Goal: Task Accomplishment & Management: Manage account settings

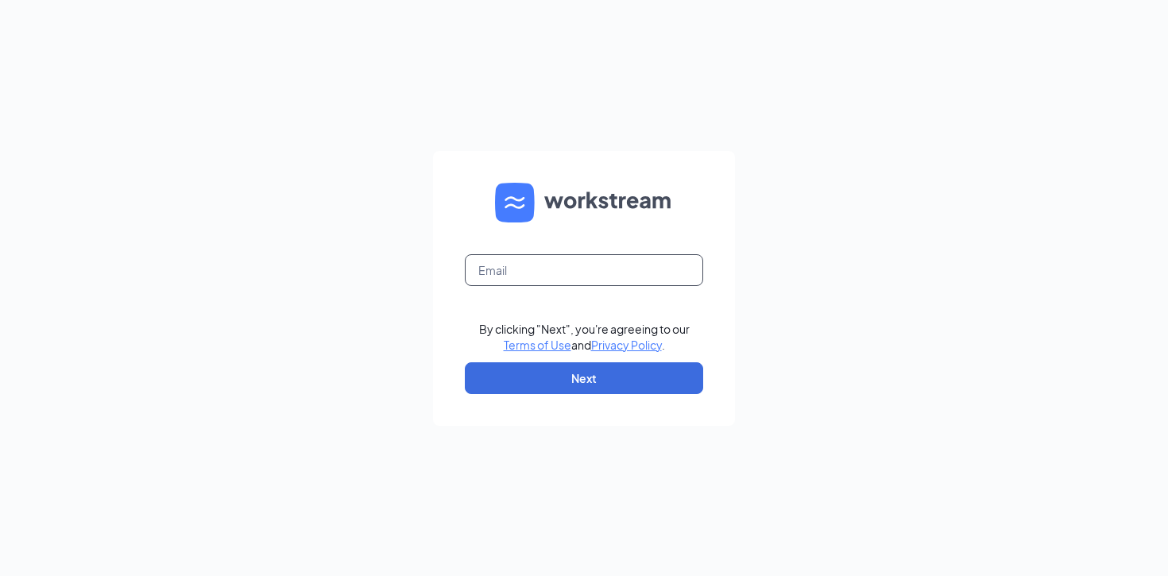
click at [522, 273] on input "text" at bounding box center [584, 270] width 238 height 32
click at [764, 122] on div "By clicking "Next", you're agreeing to our Terms of Use and Privacy Policy . Ne…" at bounding box center [584, 288] width 1168 height 576
click at [575, 254] on form "Email field is required By clicking "Next", you're agreeing to our Terms of Use…" at bounding box center [584, 288] width 302 height 275
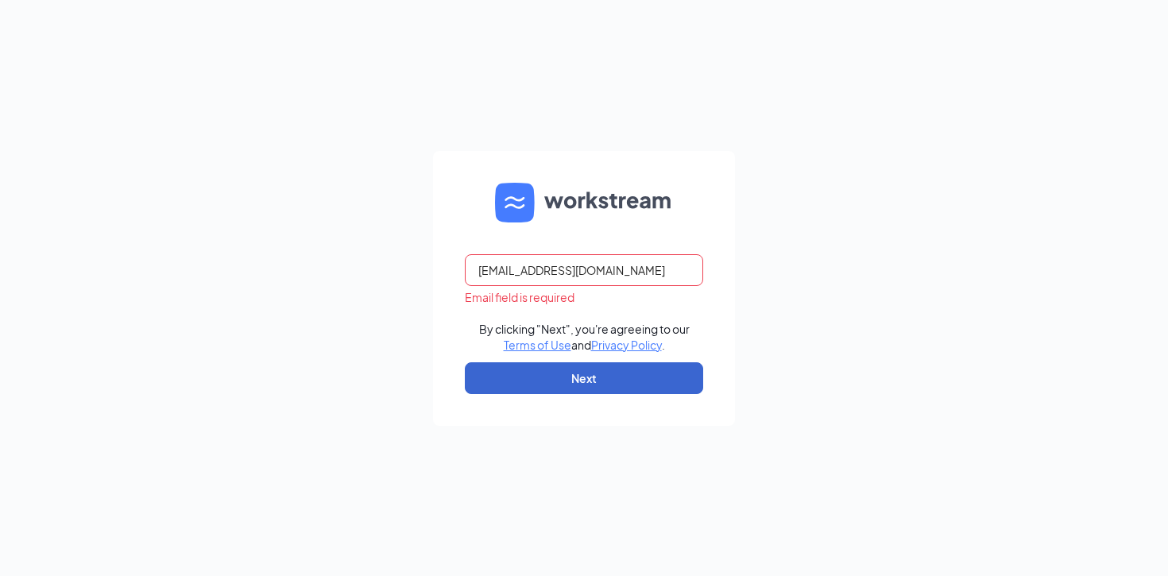
type input "[EMAIL_ADDRESS][DOMAIN_NAME]"
click at [544, 373] on button "Next" at bounding box center [584, 378] width 238 height 32
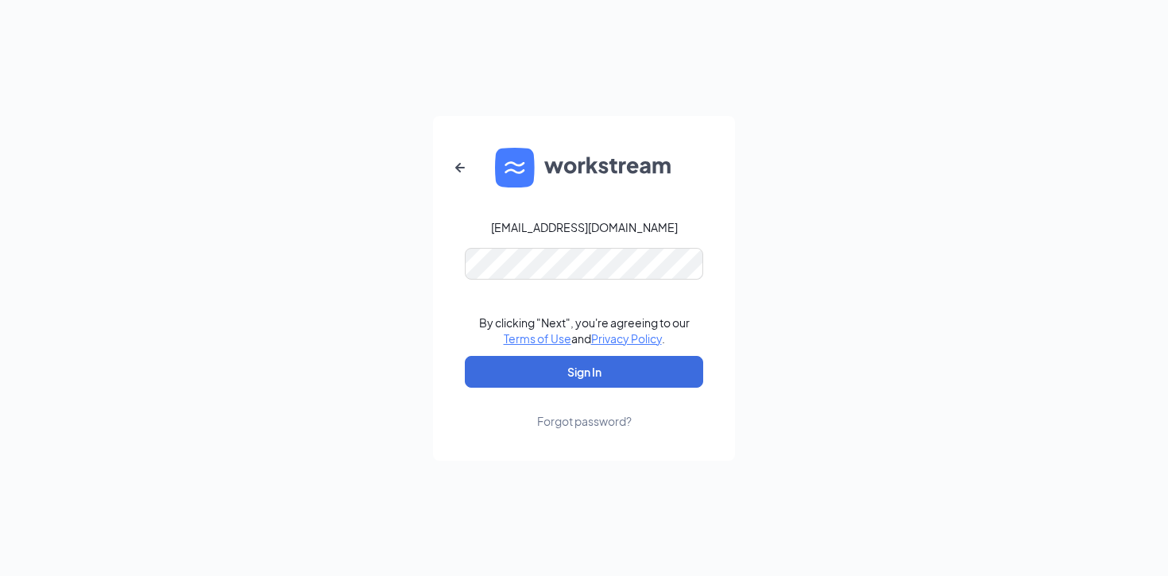
click at [549, 281] on form "abbyagc22@icloud.com By clicking "Next", you're agreeing to our Terms of Use an…" at bounding box center [584, 288] width 302 height 345
click at [532, 242] on form "abbyagc22@icloud.com Password field is required By clicking "Next", you're agre…" at bounding box center [584, 288] width 302 height 345
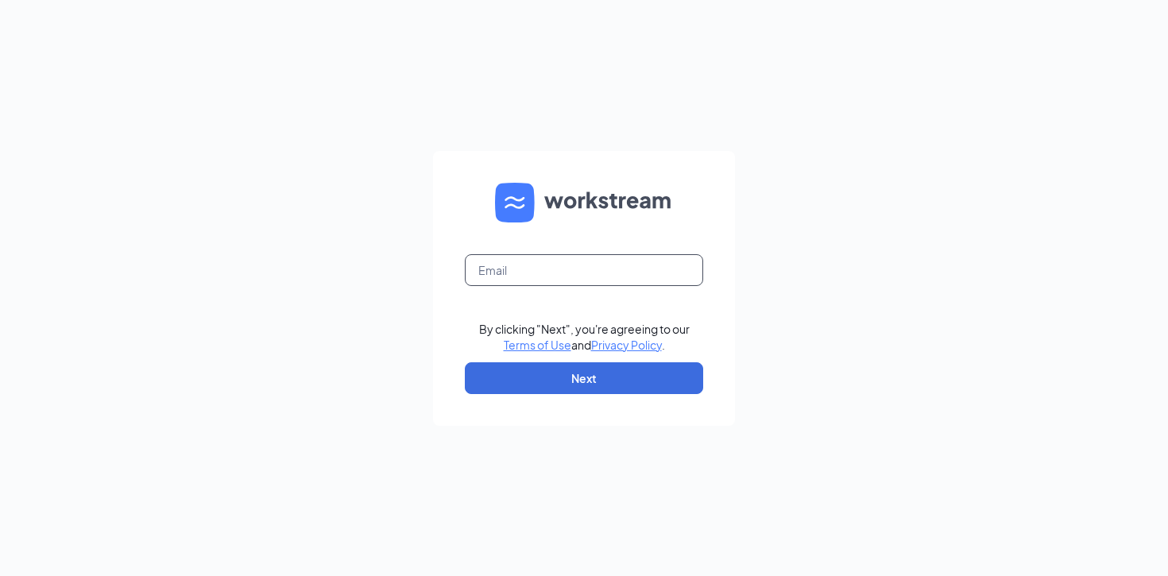
click at [515, 272] on input "text" at bounding box center [584, 270] width 238 height 32
type input "[EMAIL_ADDRESS][DOMAIN_NAME]"
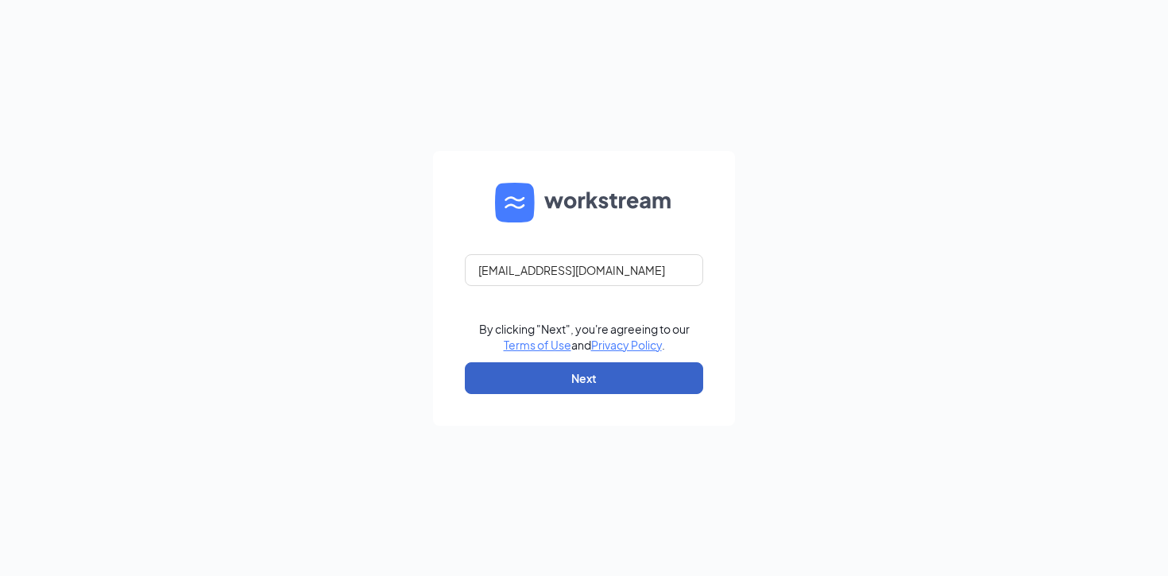
click at [568, 379] on button "Next" at bounding box center [584, 378] width 238 height 32
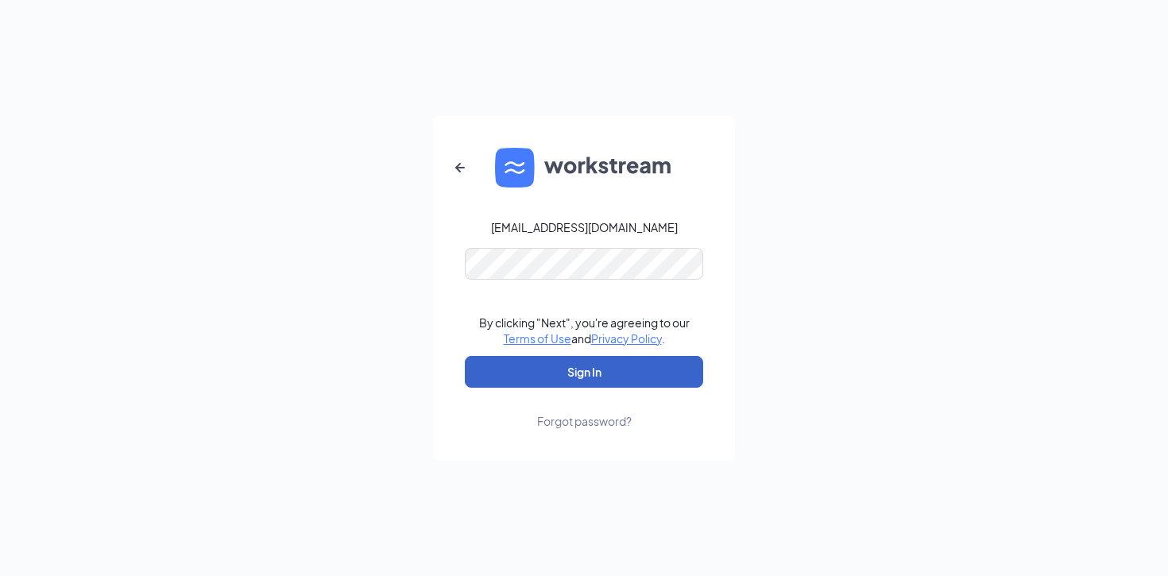
click at [574, 371] on button "Sign In" at bounding box center [584, 372] width 238 height 32
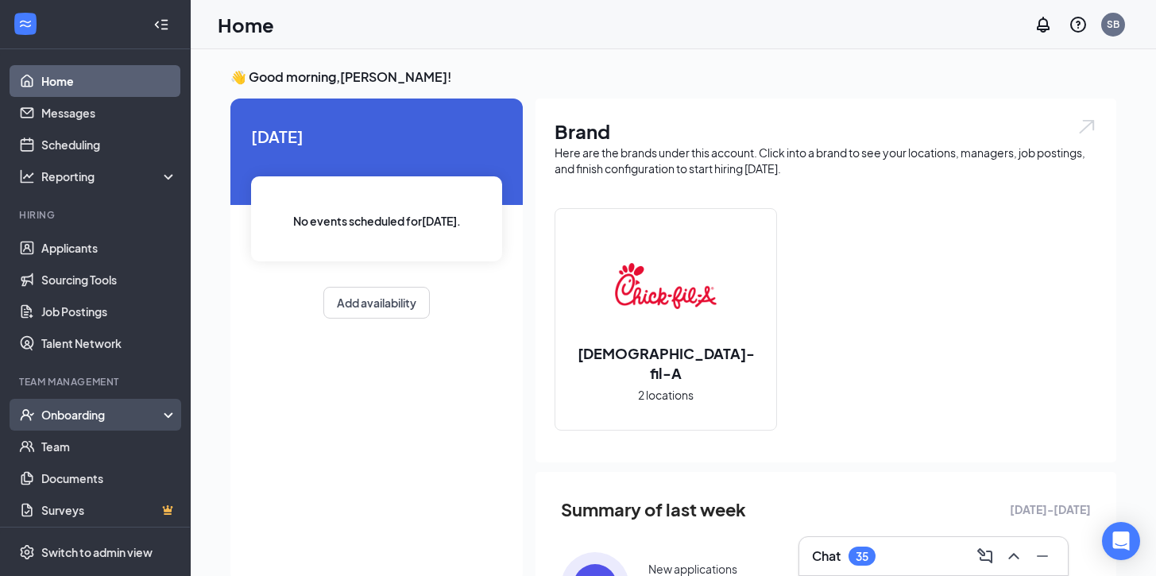
click at [75, 412] on div "Onboarding" at bounding box center [102, 415] width 122 height 16
click at [165, 413] on icon at bounding box center [171, 413] width 13 height 0
click at [148, 414] on div "Onboarding" at bounding box center [102, 415] width 122 height 16
click at [74, 450] on link "Overview" at bounding box center [109, 447] width 136 height 32
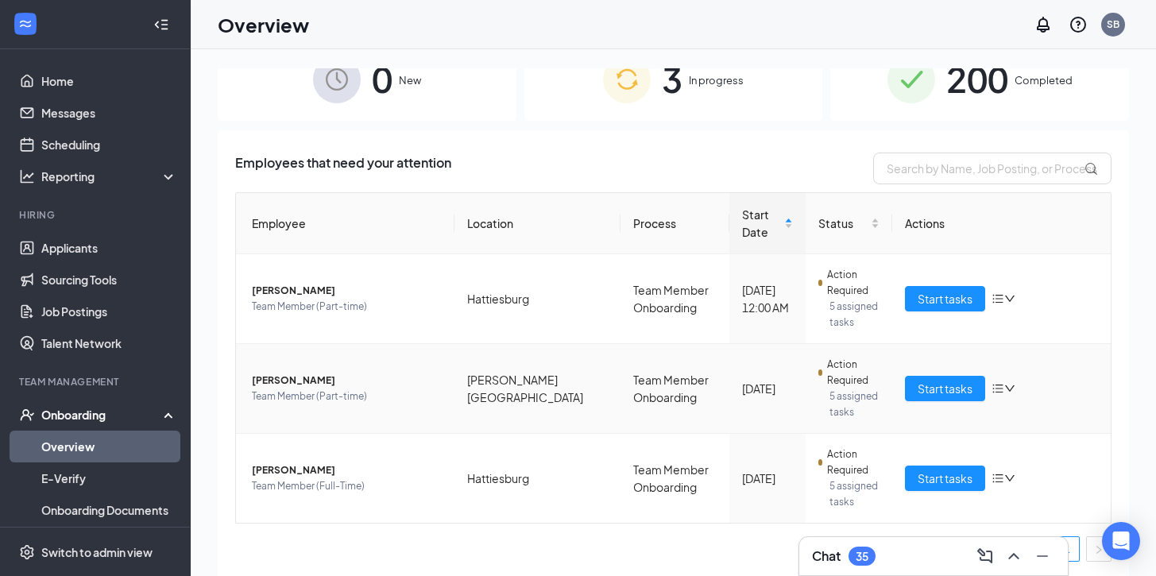
scroll to position [33, 0]
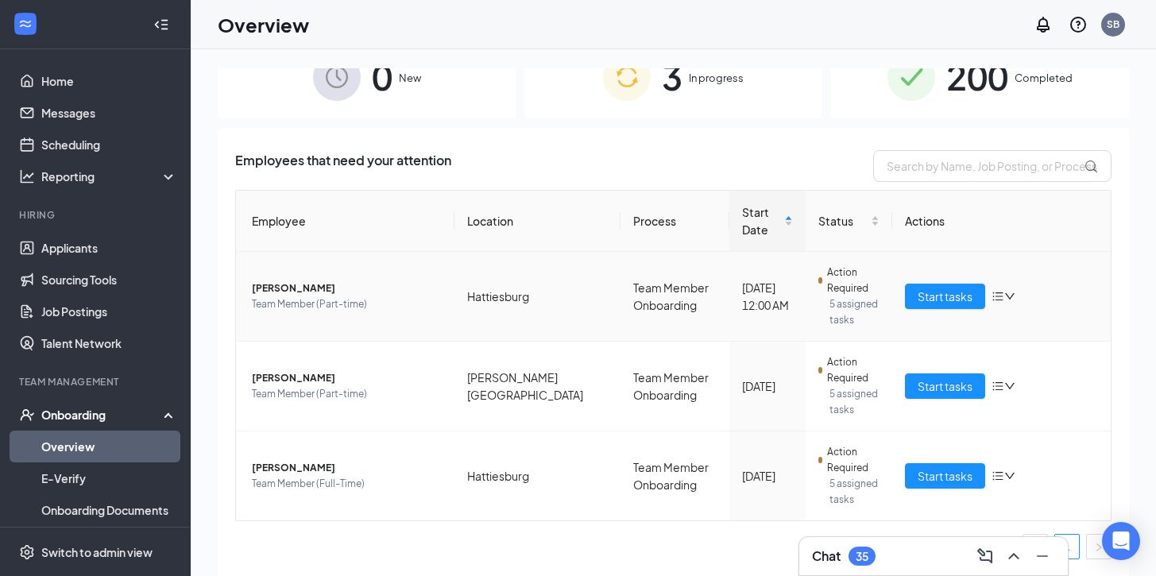
click at [992, 294] on icon "bars" at bounding box center [997, 296] width 13 height 13
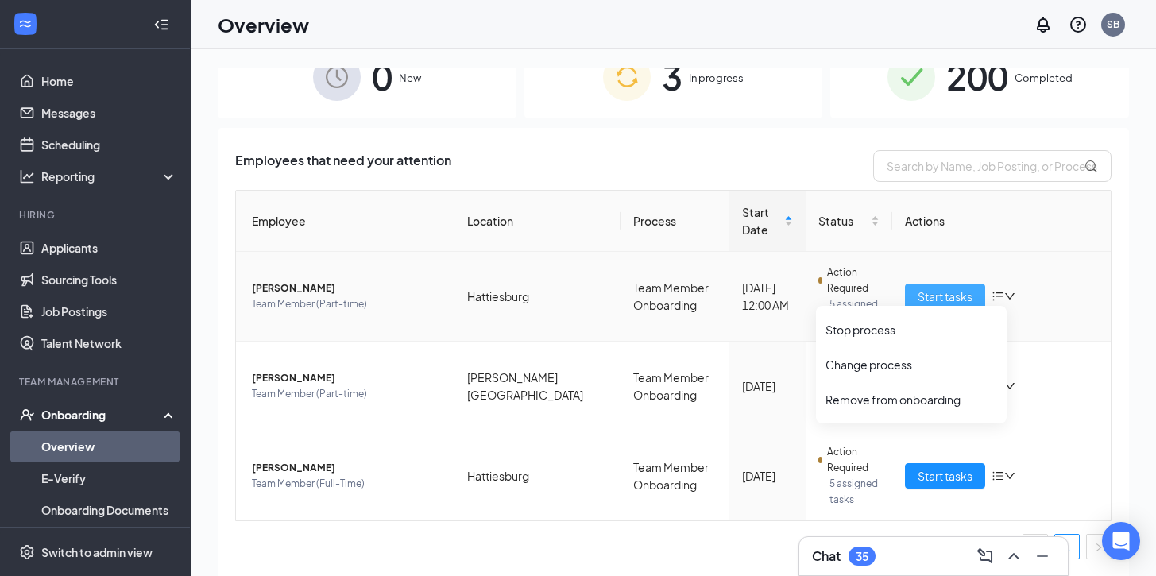
click at [922, 292] on span "Start tasks" at bounding box center [945, 296] width 55 height 17
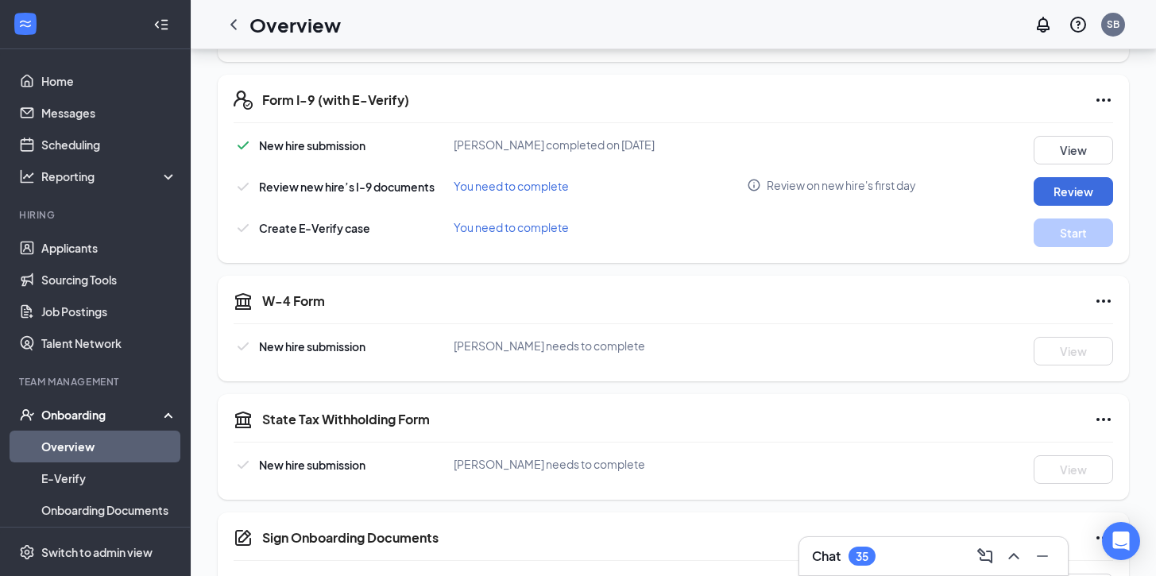
scroll to position [341, 0]
click at [1108, 300] on icon "Ellipses" at bounding box center [1103, 300] width 14 height 3
click at [795, 330] on div "W-4 Form New hire submission Abigail Cornelius needs to complete View" at bounding box center [673, 328] width 911 height 106
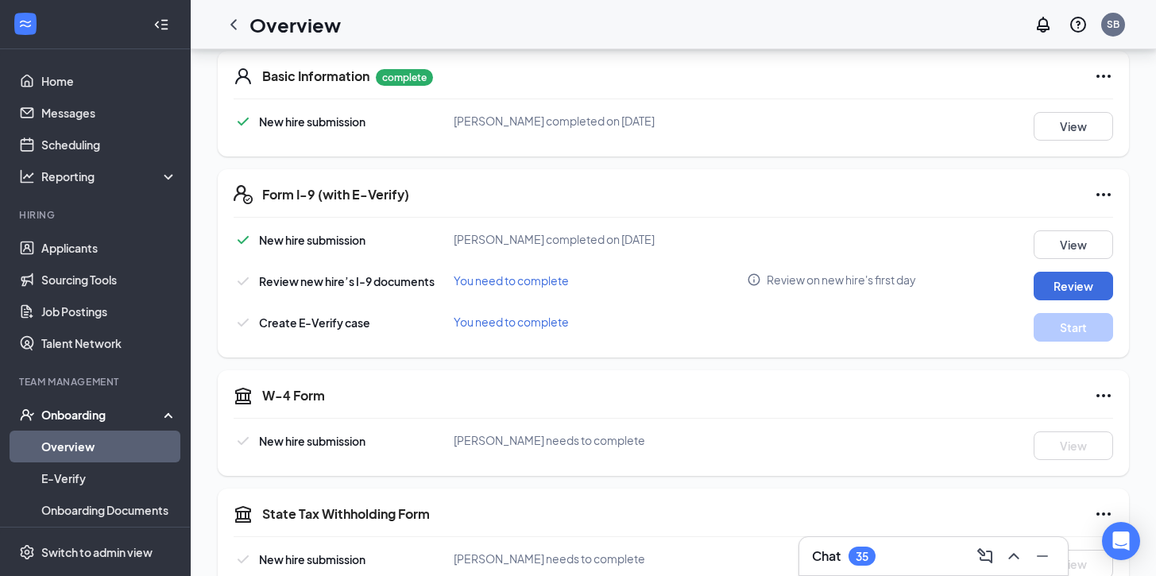
scroll to position [0, 0]
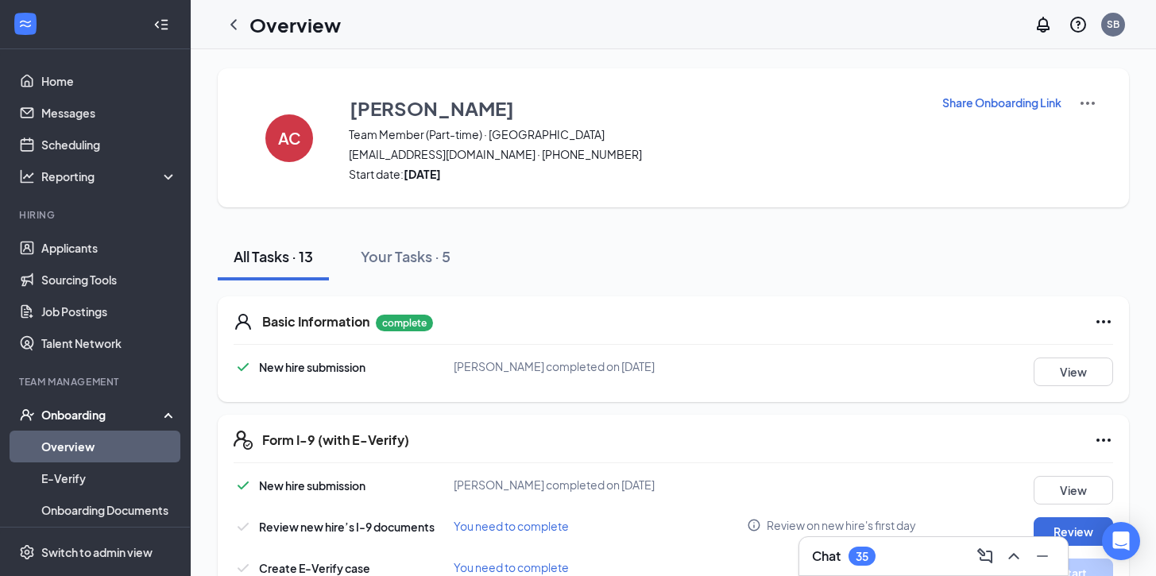
click at [1017, 99] on p "Share Onboarding Link" at bounding box center [1001, 103] width 119 height 16
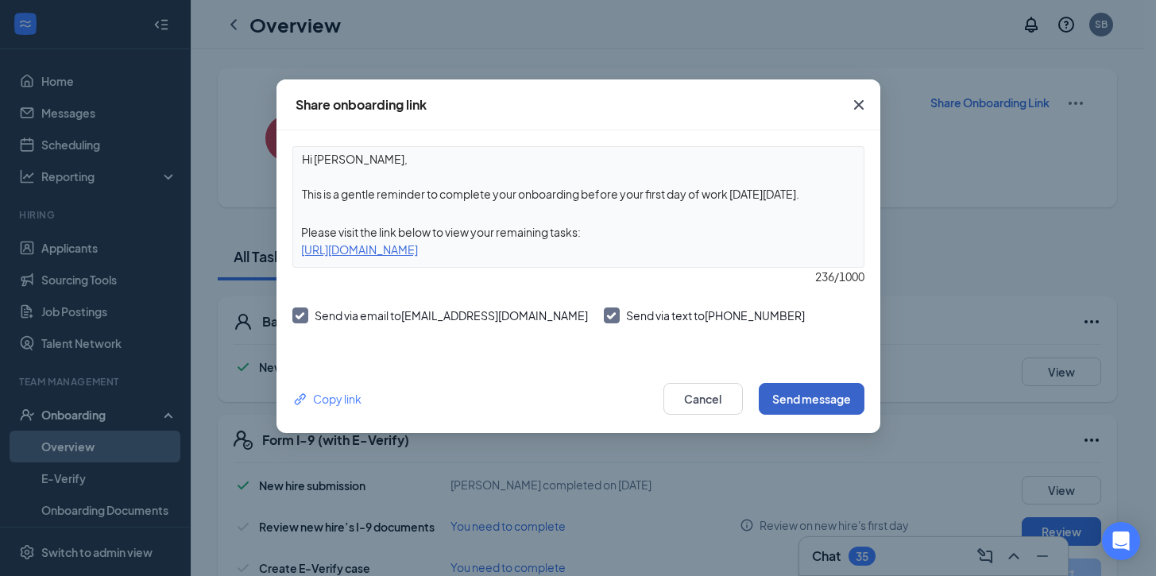
click at [802, 398] on button "Send message" at bounding box center [812, 399] width 106 height 32
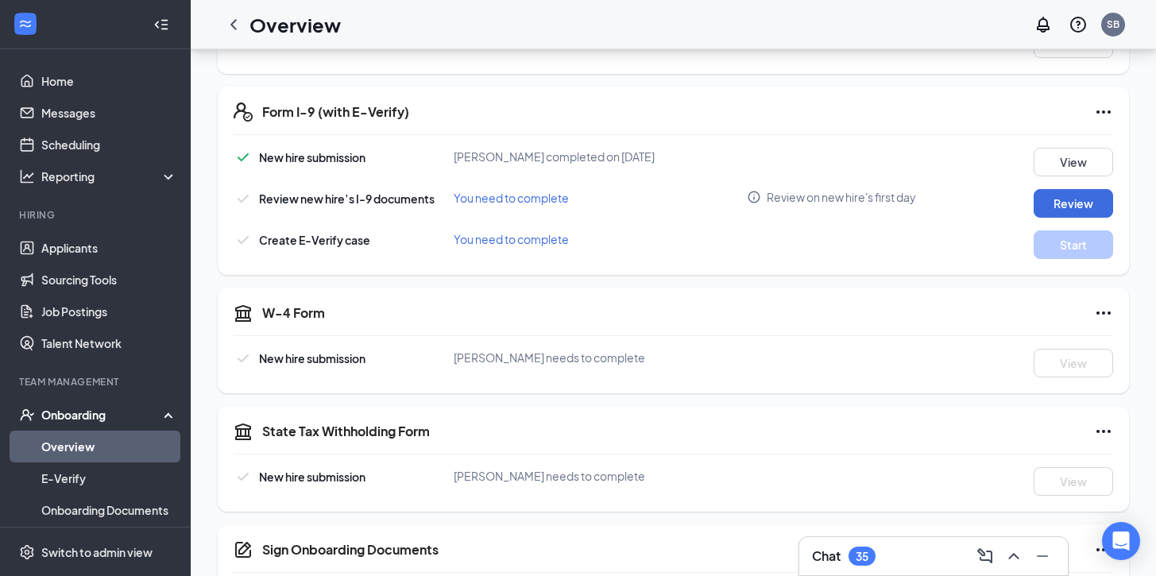
scroll to position [773, 0]
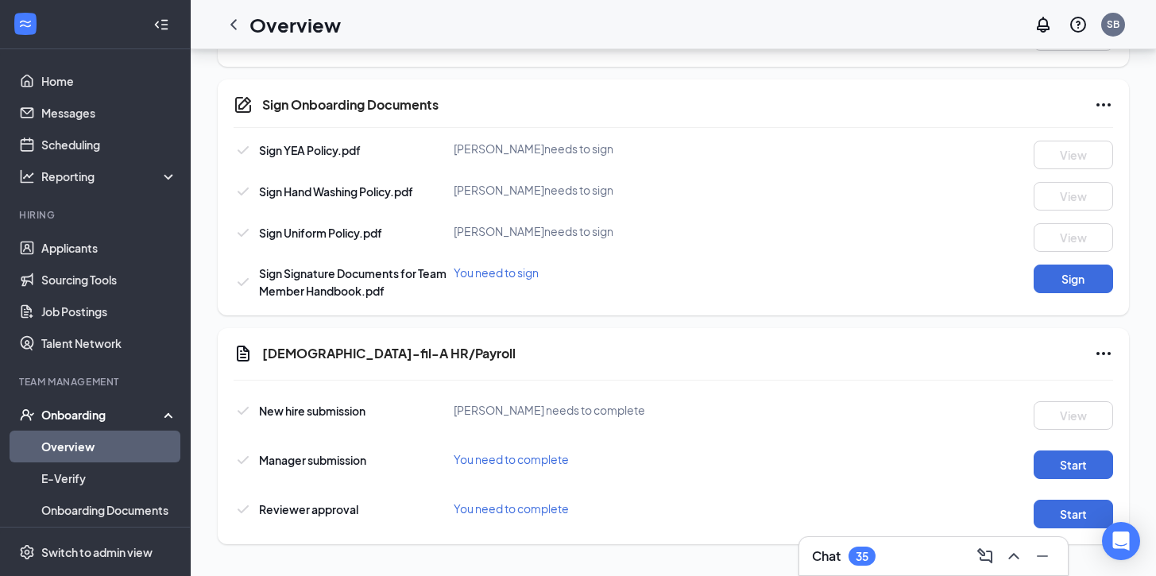
click at [821, 241] on div "Sign YEA Policy.pdf Abigail Cornelius needs to sign View Sign Hand Washing Poli…" at bounding box center [673, 220] width 879 height 159
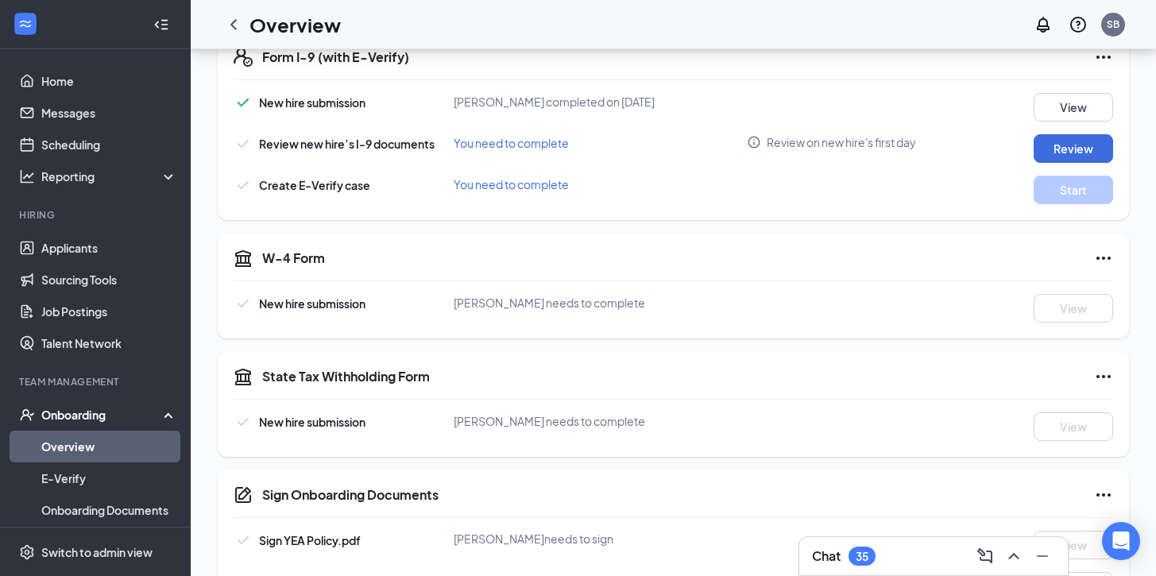
scroll to position [386, 0]
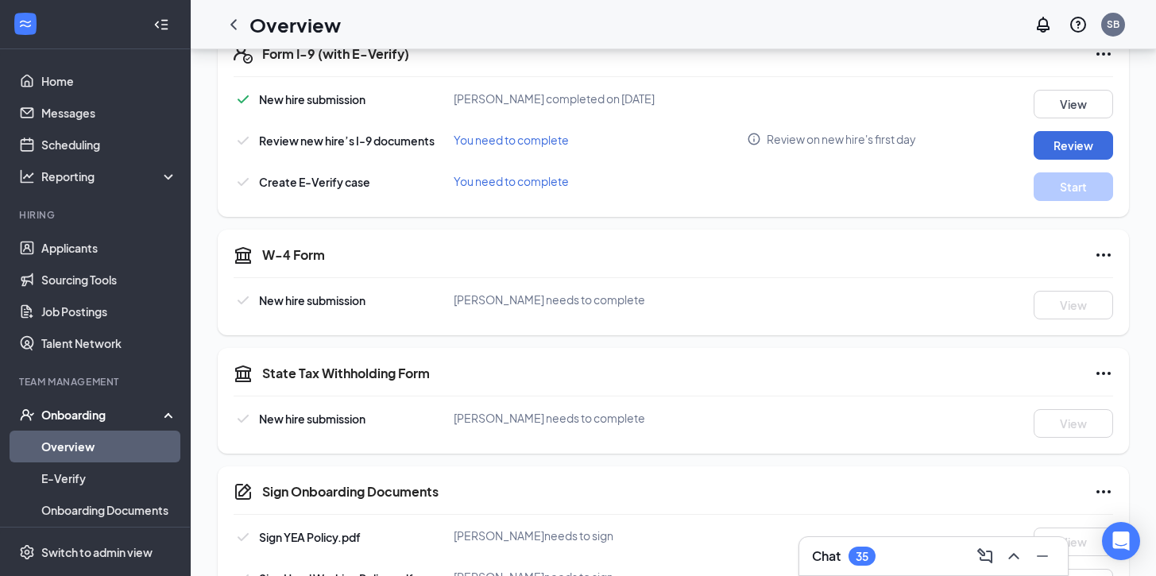
click at [1102, 253] on icon "Ellipses" at bounding box center [1103, 254] width 19 height 19
click at [1111, 254] on icon "Ellipses" at bounding box center [1103, 254] width 19 height 19
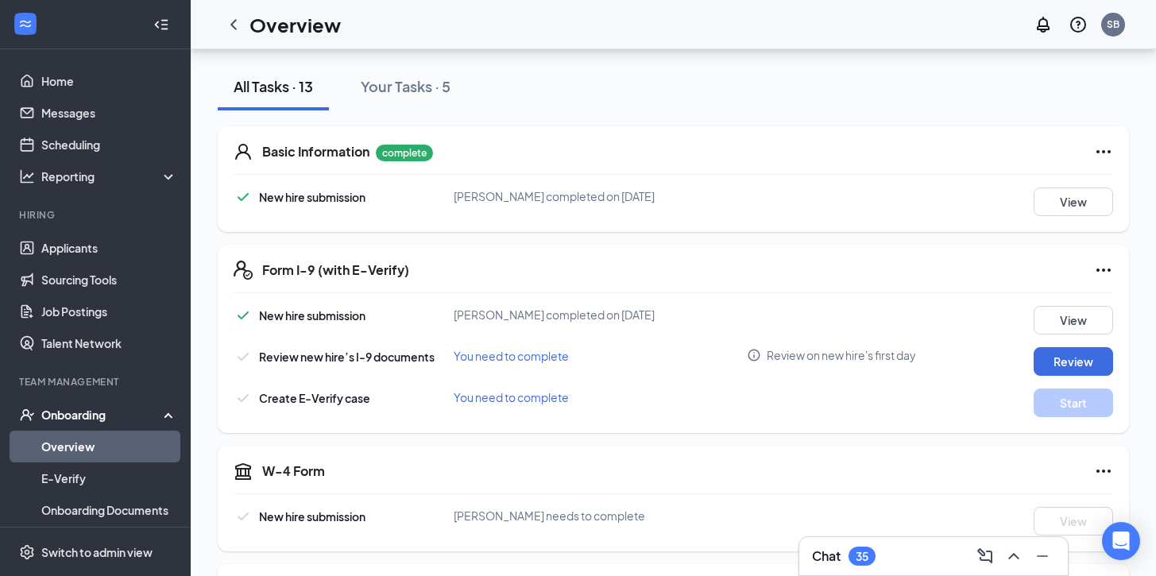
scroll to position [0, 0]
